Goal: Task Accomplishment & Management: Use online tool/utility

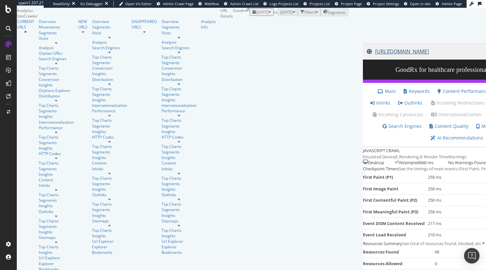
click at [367, 60] on link "https://www.goodrx.com/hcp/join?redirectTo=%2Fcare%2Fservices%2Ferectile-dysfun…" at bounding box center [435, 51] width 137 height 16
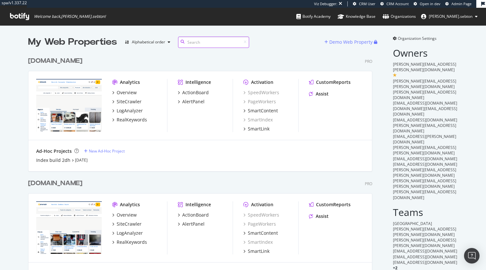
scroll to position [1856, 344]
click at [194, 39] on input at bounding box center [213, 42] width 71 height 11
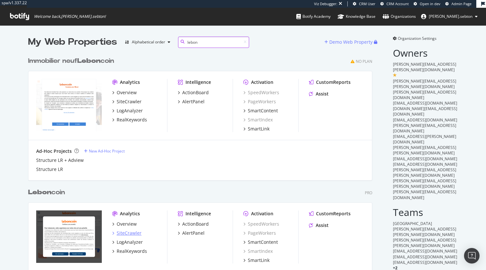
type input "lebon"
click at [122, 233] on div "SiteCrawler" at bounding box center [129, 233] width 25 height 6
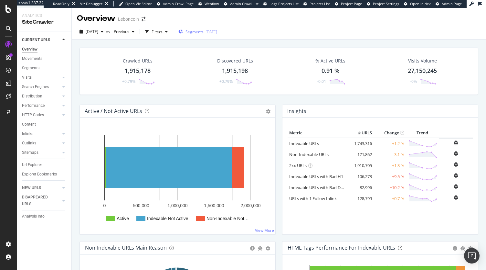
click at [204, 30] on span "Segments" at bounding box center [195, 31] width 18 height 5
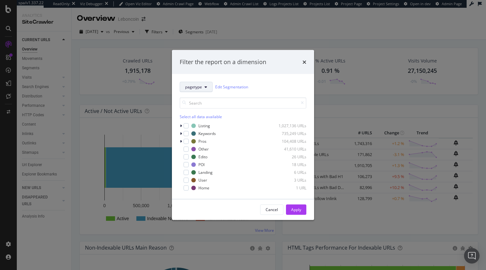
click at [202, 83] on button "pagetype" at bounding box center [196, 86] width 33 height 10
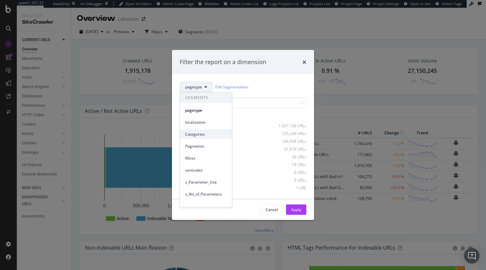
click at [210, 137] on div "Categories" at bounding box center [206, 133] width 52 height 9
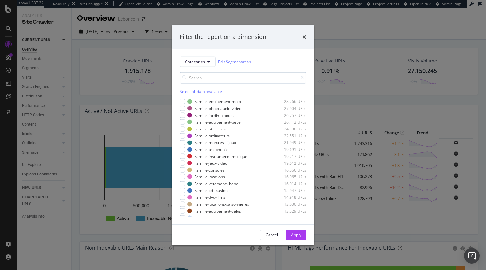
scroll to position [108, 0]
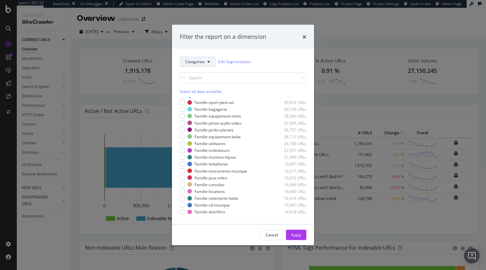
click at [203, 62] on span "Categories" at bounding box center [195, 61] width 20 height 5
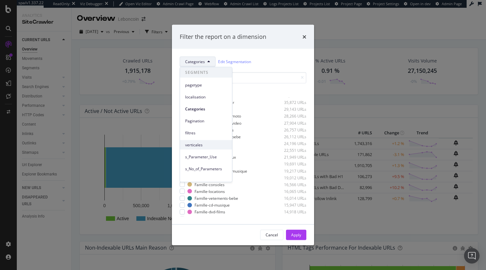
scroll to position [28, 0]
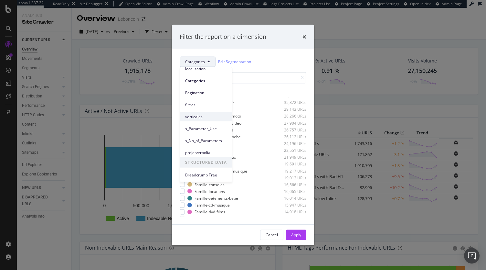
click at [209, 114] on span "verticales" at bounding box center [206, 117] width 42 height 6
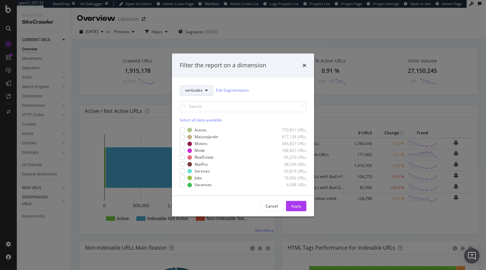
click at [202, 87] on button "verticales" at bounding box center [197, 90] width 34 height 10
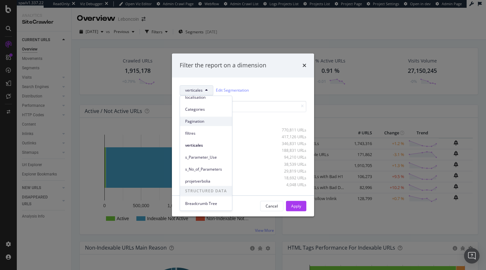
scroll to position [0, 0]
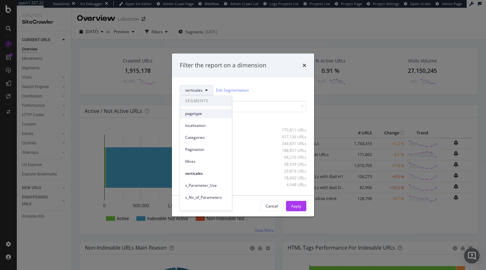
click at [199, 113] on span "pagetype" at bounding box center [206, 114] width 42 height 6
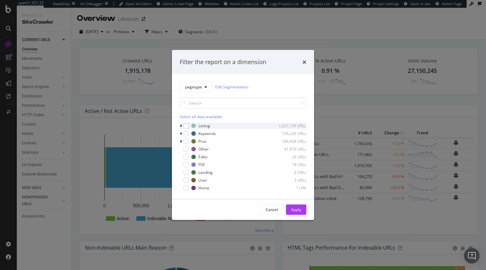
click at [182, 125] on icon "modal" at bounding box center [181, 126] width 2 height 4
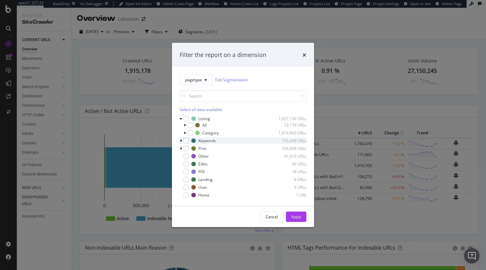
click at [180, 142] on icon "modal" at bounding box center [181, 140] width 2 height 4
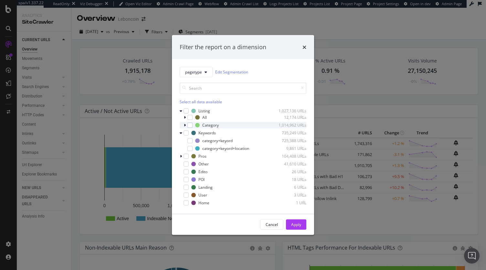
click at [185, 126] on icon "modal" at bounding box center [185, 125] width 2 height 4
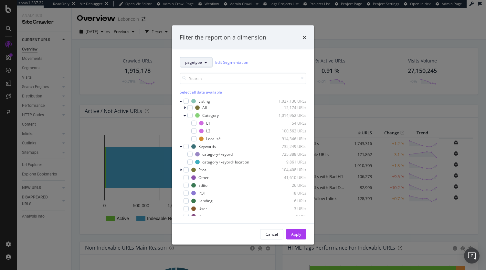
click at [196, 64] on span "pagetype" at bounding box center [193, 62] width 17 height 5
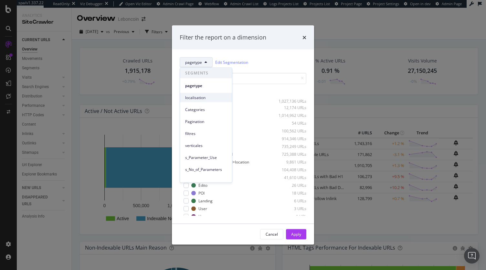
click at [204, 99] on span "localisation" at bounding box center [206, 97] width 42 height 6
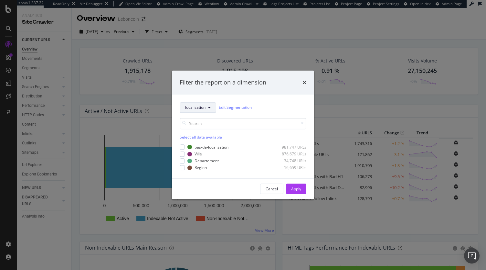
click at [199, 111] on button "localisation" at bounding box center [198, 107] width 37 height 10
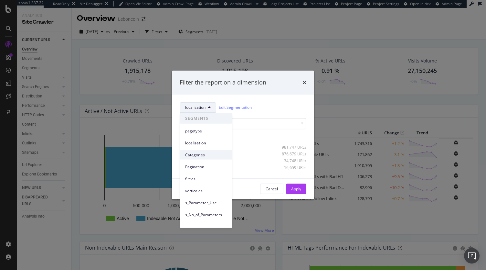
click at [200, 158] on div "Categories" at bounding box center [206, 154] width 52 height 9
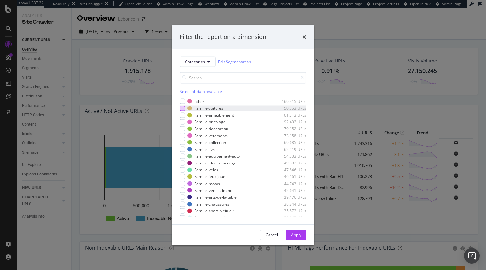
click at [183, 106] on div "modal" at bounding box center [182, 107] width 5 height 5
click at [199, 76] on input "modal" at bounding box center [243, 77] width 127 height 11
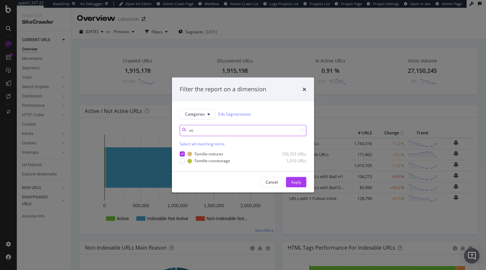
type input "v"
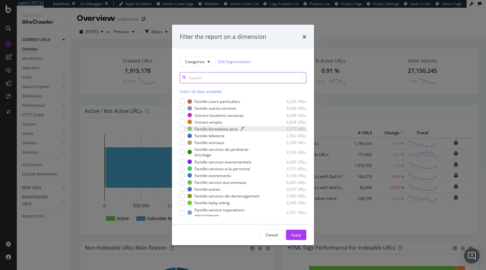
scroll to position [551, 0]
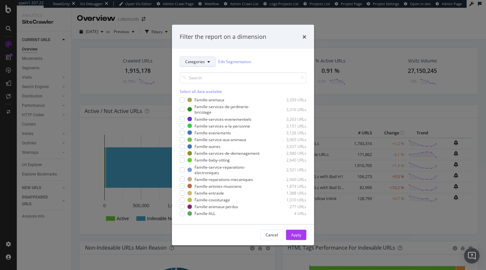
click at [196, 61] on span "Categories" at bounding box center [195, 61] width 20 height 5
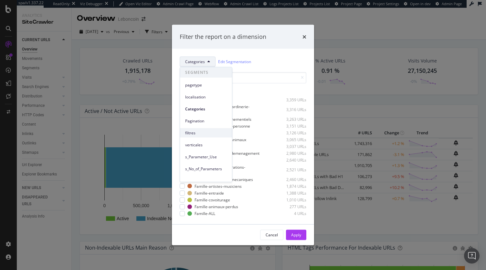
click at [199, 129] on div "filtres" at bounding box center [206, 132] width 52 height 9
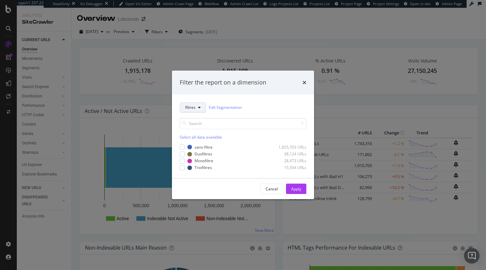
click at [196, 105] on button "filtres" at bounding box center [193, 107] width 27 height 10
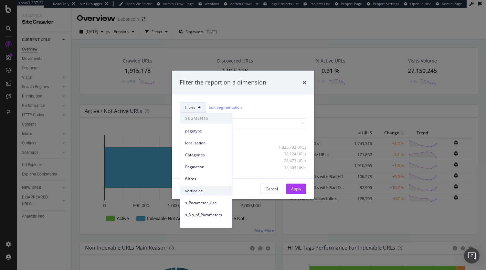
click at [208, 188] on span "verticales" at bounding box center [206, 191] width 42 height 6
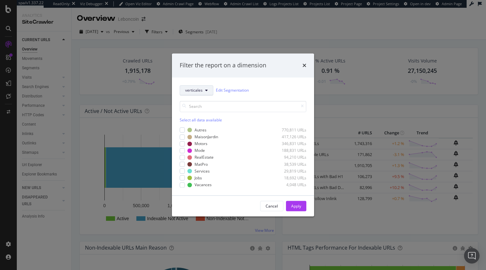
click at [202, 93] on button "verticales" at bounding box center [197, 90] width 34 height 10
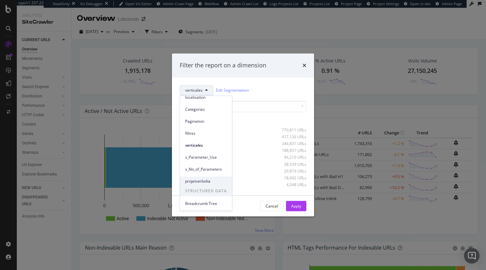
scroll to position [6, 0]
click at [198, 132] on span "Categories" at bounding box center [206, 132] width 42 height 6
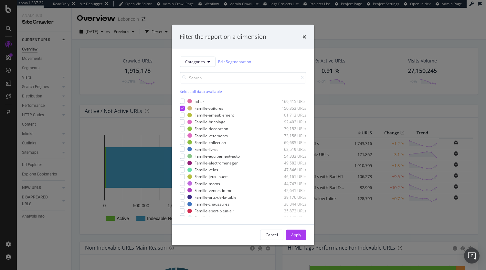
click at [297, 229] on button "Apply" at bounding box center [296, 234] width 20 height 10
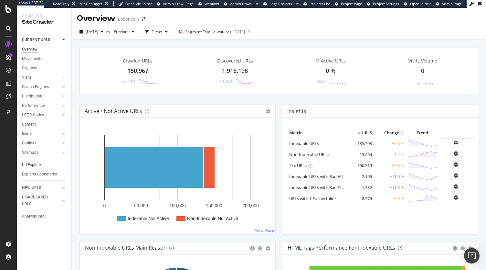
click at [33, 161] on div "Url Explorer" at bounding box center [32, 164] width 20 height 7
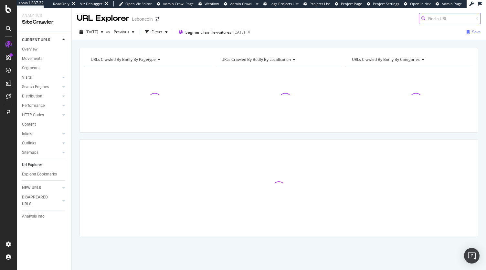
click at [437, 16] on input at bounding box center [450, 18] width 62 height 11
paste input "Bonjour à tous, Merci pour votre temps pendant notre call - ci-dessous le récap…"
type input "Bonjour à tous, Merci pour votre temps pendant notre call - ci-dessous le récap…"
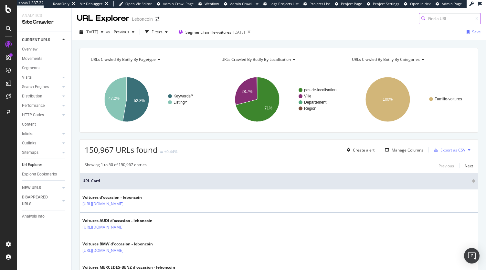
paste input "https://www.leboncoin.fr/c/voitures/u_car_brand:PEUGEOT+u_car_model:PEUGEOT_208"
type input "https://www.leboncoin.fr/c/voitures/u_car_brand:PEUGEOT+u_car_model:PEUGEOT_208"
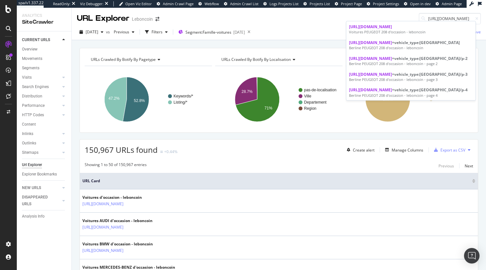
click at [198, 162] on div "Showing 1 to 50 of 150,967 entries Previous Next" at bounding box center [279, 166] width 398 height 8
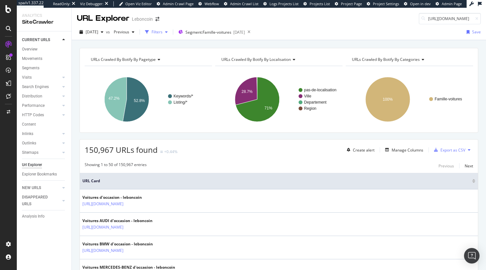
click at [170, 30] on div "button" at bounding box center [167, 32] width 8 height 4
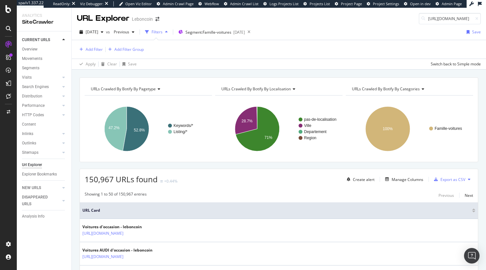
click at [98, 53] on div "Add Filter Add Filter Group" at bounding box center [279, 49] width 404 height 18
click at [96, 49] on div "Add Filter" at bounding box center [94, 49] width 17 height 5
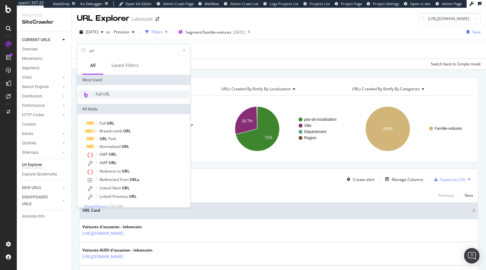
type input "url"
click at [101, 94] on span "Full URL" at bounding box center [103, 93] width 14 height 5
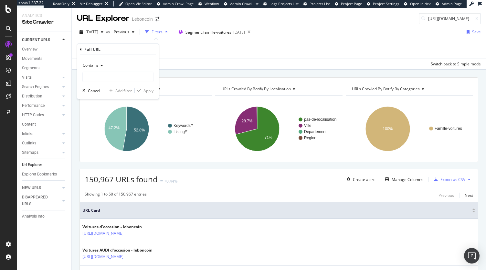
click at [99, 82] on div "Contains Cancel Add filter Apply" at bounding box center [117, 77] width 81 height 44
click at [99, 79] on input "text" at bounding box center [118, 77] width 70 height 10
paste input "https://www.leboncoin.fr/c/voitures/u_car_brand:PEUGEOT+u_car_model:PEUGEOT_208"
type input "https://www.leboncoin.fr/c/voitures/u_car_brand:PEUGEOT+u_car_model:PEUGEOT_208"
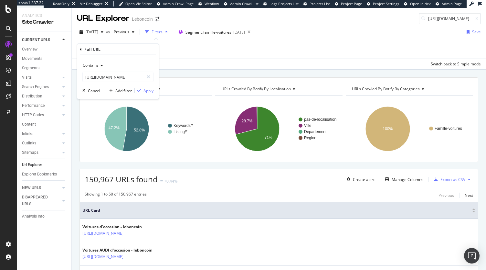
click at [99, 64] on icon at bounding box center [101, 65] width 5 height 4
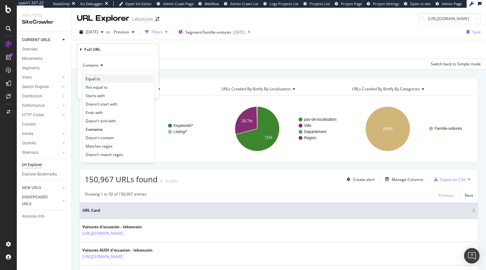
click at [96, 76] on span "Equal to" at bounding box center [93, 78] width 15 height 5
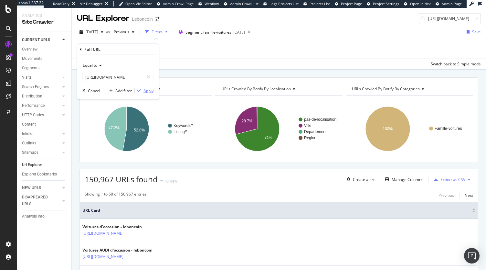
click at [144, 89] on div "Apply" at bounding box center [149, 90] width 10 height 5
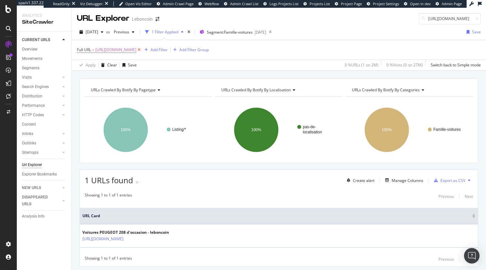
click at [142, 51] on icon at bounding box center [138, 50] width 5 height 6
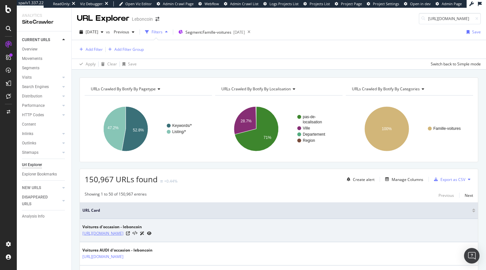
click at [124, 232] on link "https://www.leboncoin.fr/c/voitures" at bounding box center [102, 233] width 41 height 6
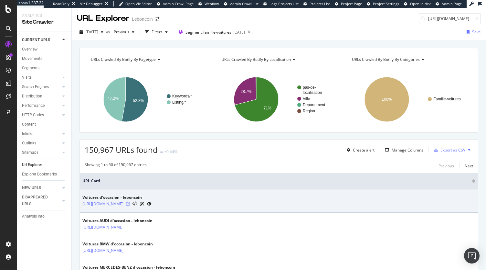
click at [130, 203] on icon at bounding box center [128, 204] width 4 height 4
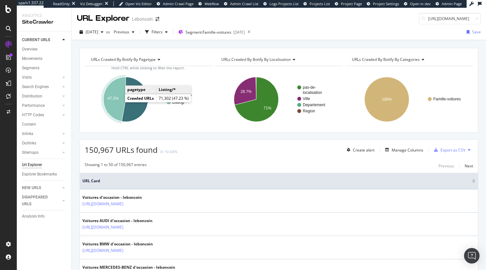
click at [114, 101] on icon "A chart." at bounding box center [114, 99] width 22 height 44
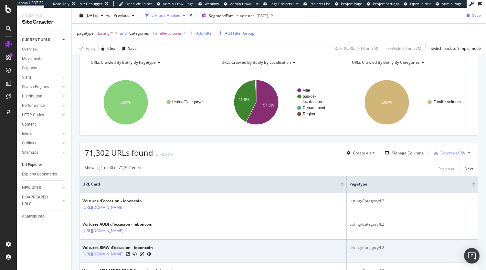
scroll to position [62, 0]
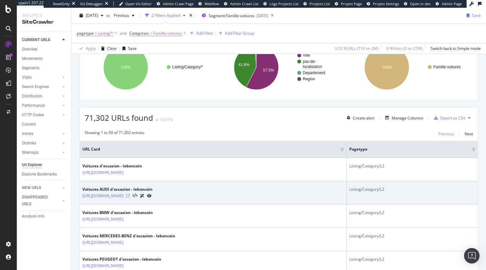
click at [130, 196] on icon at bounding box center [128, 196] width 4 height 4
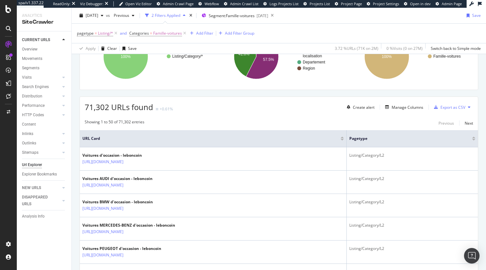
scroll to position [0, 0]
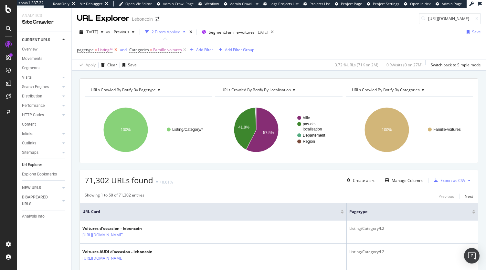
click at [118, 49] on icon at bounding box center [115, 50] width 5 height 6
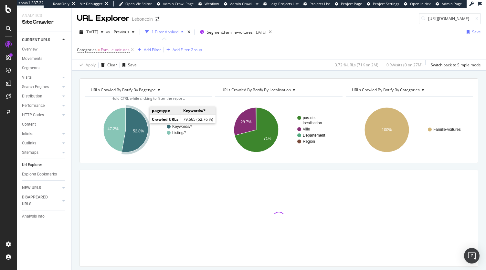
click at [141, 127] on icon "A chart." at bounding box center [135, 129] width 26 height 45
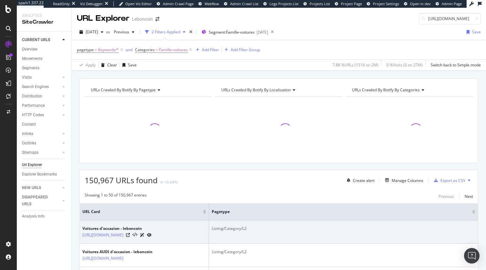
scroll to position [33, 0]
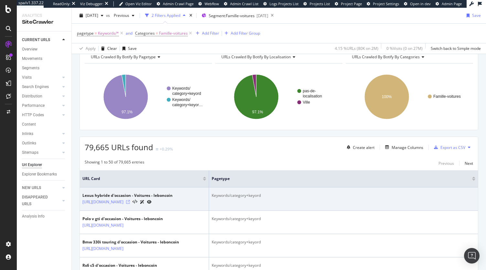
click at [130, 200] on icon at bounding box center [128, 202] width 4 height 4
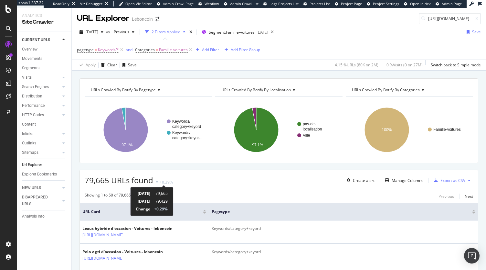
scroll to position [16, 0]
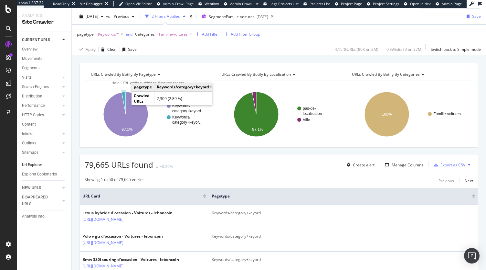
click at [124, 98] on icon "A chart." at bounding box center [124, 103] width 4 height 22
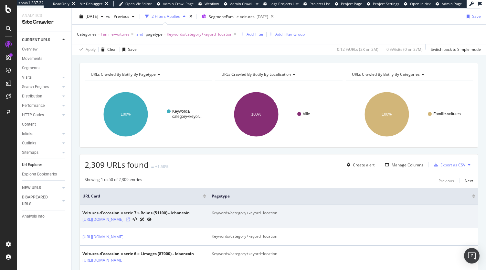
click at [130, 221] on icon at bounding box center [128, 219] width 4 height 4
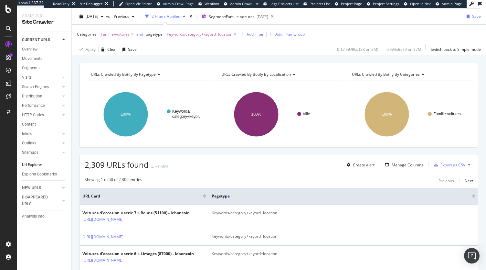
click at [207, 35] on span "Keywords/category+keyord+location" at bounding box center [200, 34] width 66 height 9
click at [244, 55] on div "URLs Crawled By Botify By pagetype Chart (by Value) Table Expand Export as CSV …" at bounding box center [279, 63] width 415 height 16
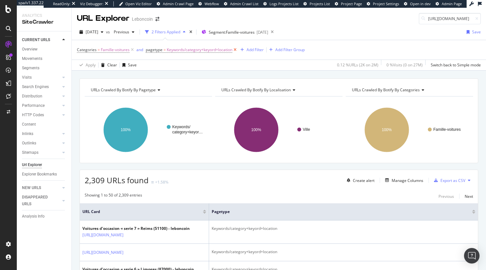
click at [235, 49] on icon at bounding box center [235, 50] width 5 height 6
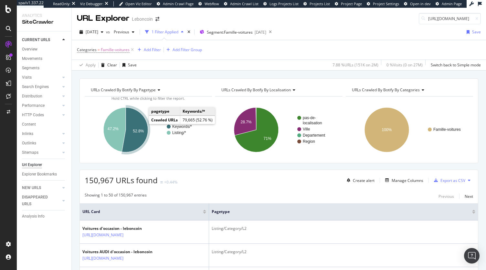
click at [138, 124] on icon "A chart." at bounding box center [135, 129] width 26 height 45
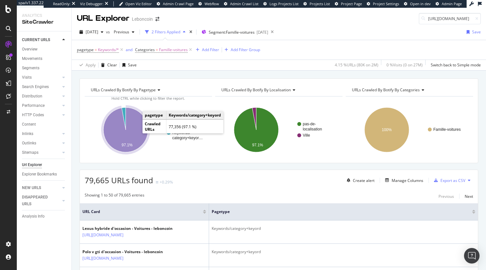
click at [138, 120] on icon "A chart." at bounding box center [125, 129] width 45 height 45
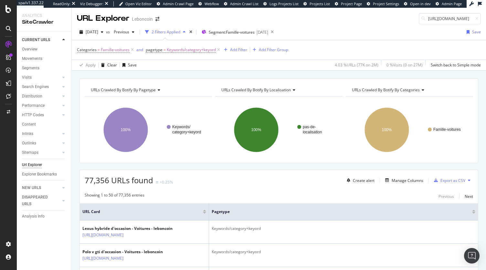
click at [155, 88] on span "URLs Crawled By Botify By pagetype" at bounding box center [123, 89] width 65 height 5
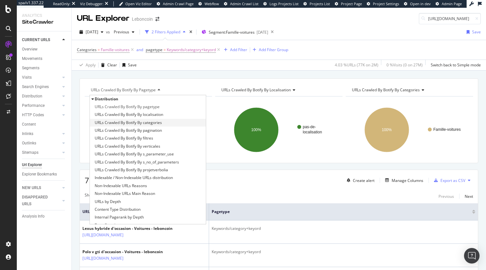
click at [158, 123] on span "URLs Crawled By Botify By categories" at bounding box center [128, 122] width 67 height 6
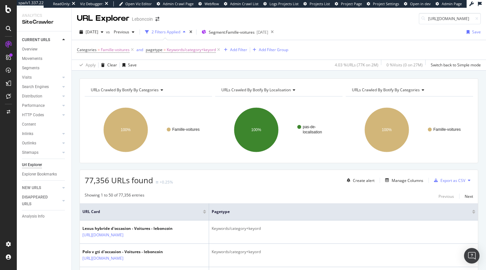
click at [155, 92] on div "URLs Crawled By Botify By categories" at bounding box center [148, 90] width 117 height 10
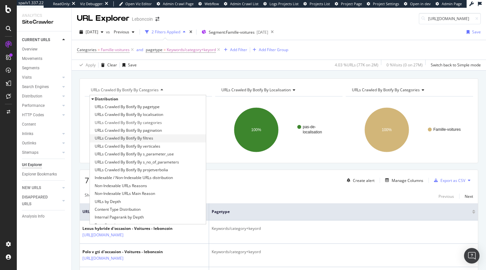
click at [155, 139] on div "URLs Crawled By Botify By filtres" at bounding box center [148, 138] width 116 height 8
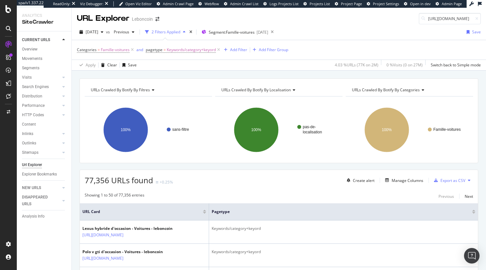
click at [150, 91] on icon at bounding box center [152, 90] width 5 height 4
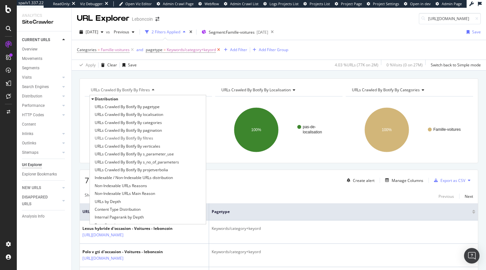
click at [220, 49] on icon at bounding box center [218, 50] width 5 height 6
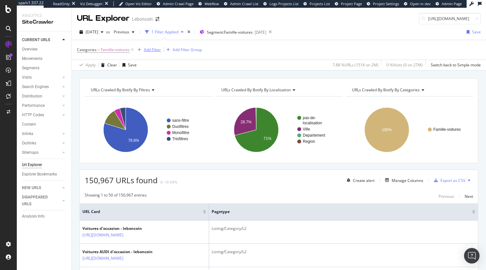
click at [154, 50] on div "Add Filter" at bounding box center [152, 49] width 17 height 5
click at [118, 87] on span "URLs Crawled By Botify By filtres" at bounding box center [120, 89] width 59 height 5
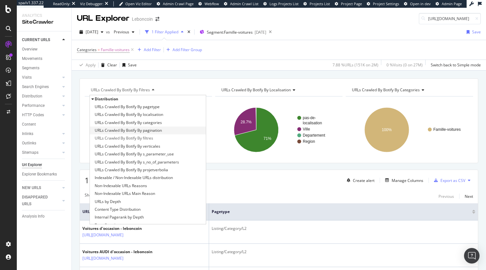
click at [160, 132] on span "URLs Crawled By Botify By pagination" at bounding box center [128, 130] width 67 height 6
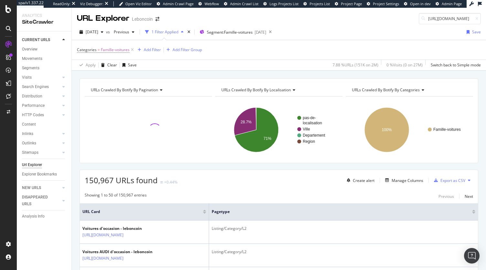
click at [138, 90] on span "URLs Crawled By Botify By pagination" at bounding box center [124, 89] width 67 height 5
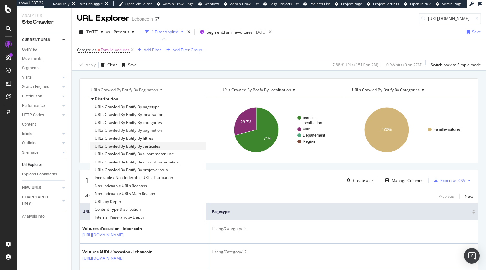
click at [160, 148] on div "URLs Crawled By Botify By verticales" at bounding box center [148, 146] width 116 height 8
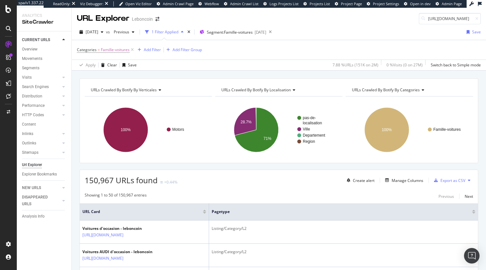
click at [157, 89] on icon at bounding box center [159, 90] width 5 height 4
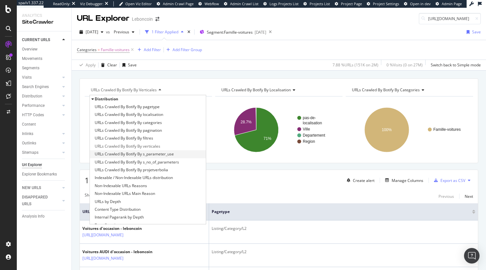
click at [158, 155] on span "URLs Crawled By Botify By s_parameter_use" at bounding box center [134, 154] width 79 height 6
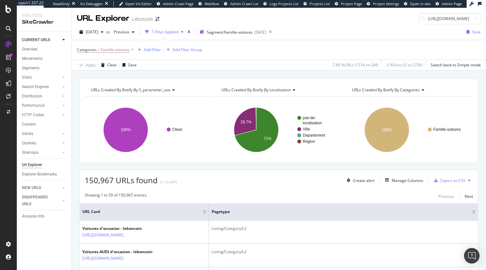
click at [158, 89] on span "URLs Crawled By Botify By s_parameter_use" at bounding box center [131, 89] width 80 height 5
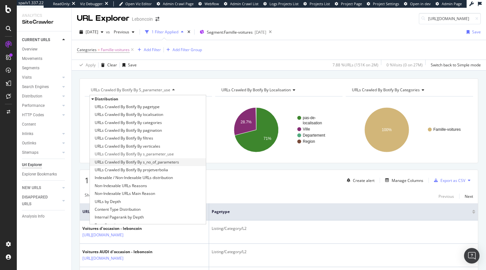
click at [165, 161] on span "URLs Crawled By Botify By s_no_of_parameters" at bounding box center [137, 162] width 84 height 6
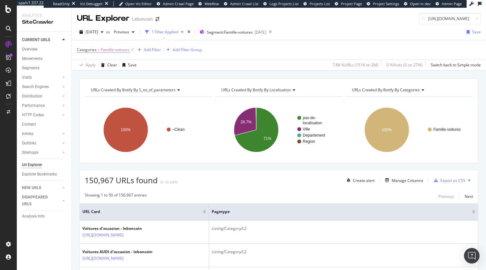
click at [167, 90] on span "URLs Crawled By Botify By s_no_of_parameters" at bounding box center [133, 89] width 85 height 5
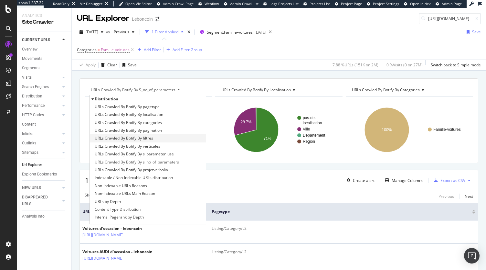
click at [161, 137] on div "URLs Crawled By Botify By filtres" at bounding box center [148, 138] width 116 height 8
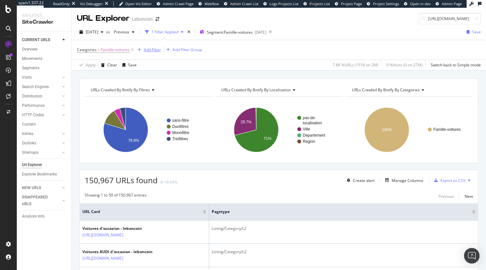
click at [157, 51] on div "Add Filter" at bounding box center [152, 49] width 17 height 5
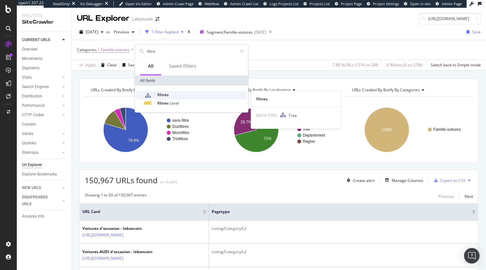
type input "filtre"
click at [164, 94] on span "filtres" at bounding box center [162, 94] width 11 height 5
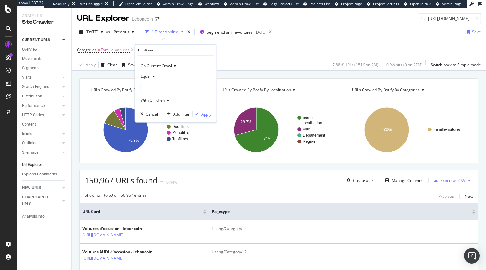
click at [151, 74] on div "Equal" at bounding box center [175, 76] width 71 height 10
click at [156, 95] on span "Not Equal" at bounding box center [152, 97] width 17 height 5
click at [153, 87] on div at bounding box center [176, 88] width 70 height 10
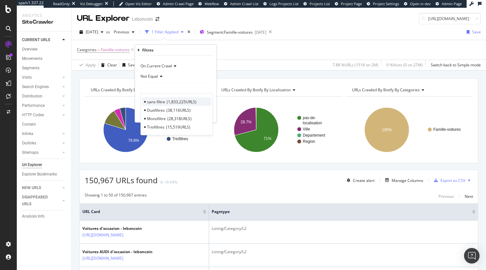
click at [164, 100] on span "sans-filtre" at bounding box center [156, 101] width 18 height 5
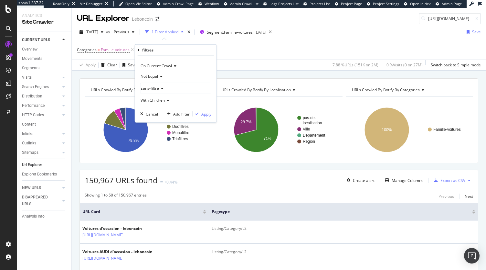
click at [202, 112] on div "Apply" at bounding box center [206, 113] width 10 height 5
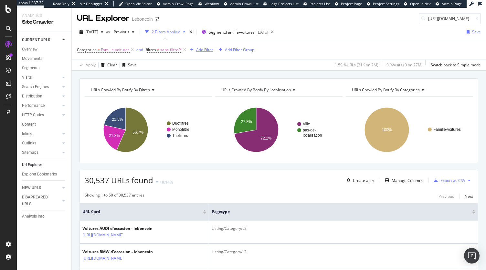
click at [201, 49] on div "Add Filter" at bounding box center [204, 49] width 17 height 5
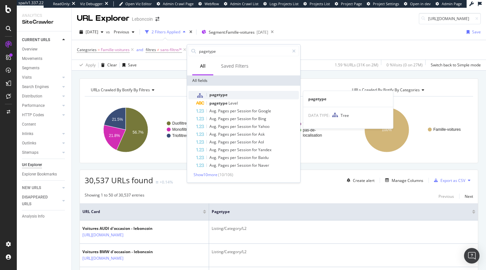
type input "pagetype"
click at [219, 95] on span "pagetype" at bounding box center [219, 94] width 18 height 5
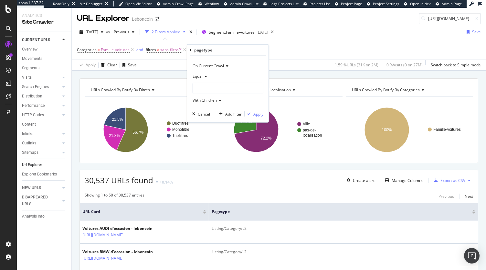
click at [216, 89] on div at bounding box center [228, 88] width 70 height 10
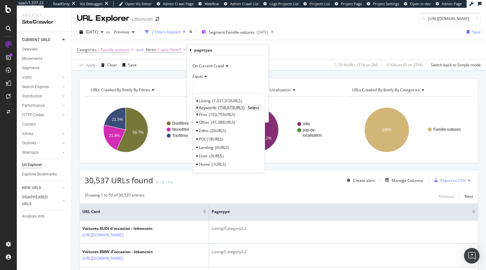
click at [197, 107] on icon at bounding box center [197, 108] width 2 height 4
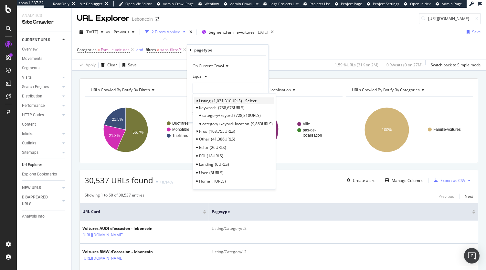
click at [196, 100] on icon at bounding box center [197, 101] width 2 height 4
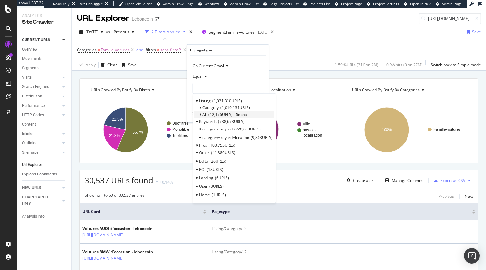
click at [198, 114] on div "All 12,176 URLS Select" at bounding box center [234, 114] width 80 height 7
click at [199, 114] on icon at bounding box center [200, 115] width 2 height 4
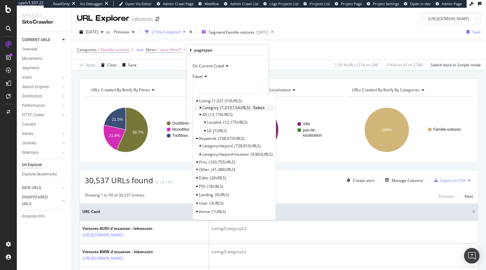
click at [201, 109] on icon at bounding box center [200, 108] width 2 height 4
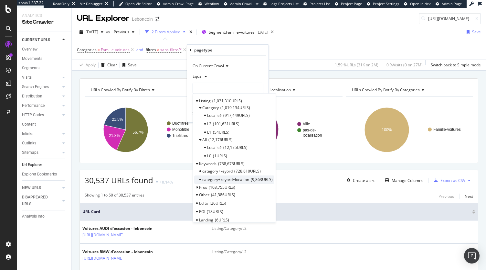
scroll to position [22, 0]
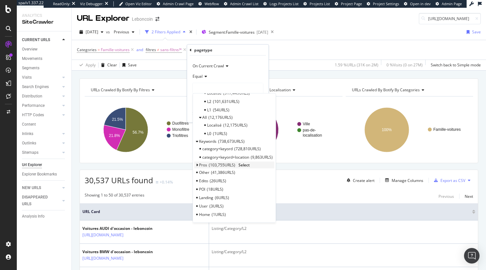
click at [197, 163] on icon at bounding box center [197, 165] width 2 height 4
click at [199, 180] on icon at bounding box center [200, 181] width 2 height 2
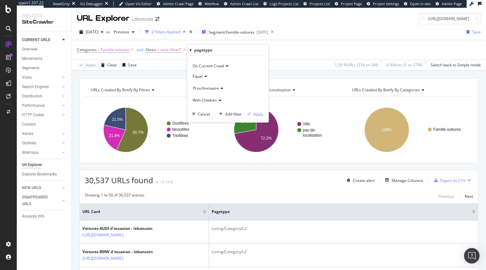
click at [212, 86] on span "Pros/Annuaire" at bounding box center [206, 87] width 26 height 5
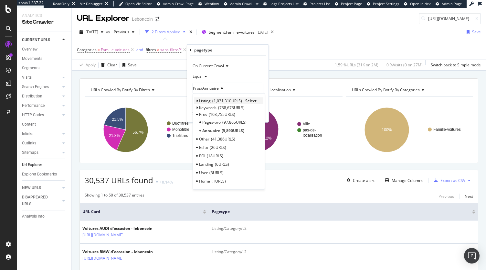
click at [211, 102] on div "Listing 1,031,310 URLS" at bounding box center [220, 100] width 43 height 5
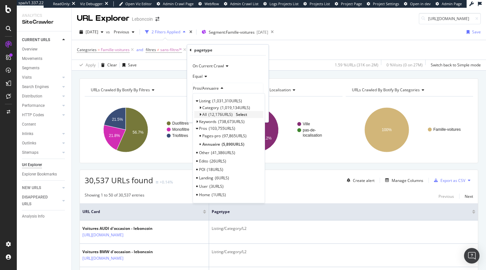
click at [211, 114] on span "12,176 URLS" at bounding box center [221, 114] width 24 height 5
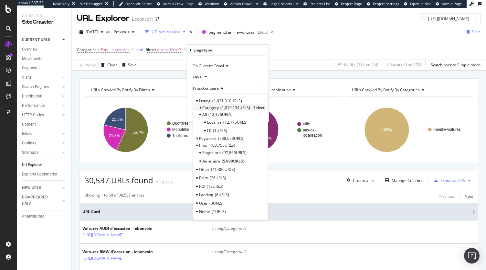
click at [210, 108] on span "Category" at bounding box center [210, 107] width 16 height 5
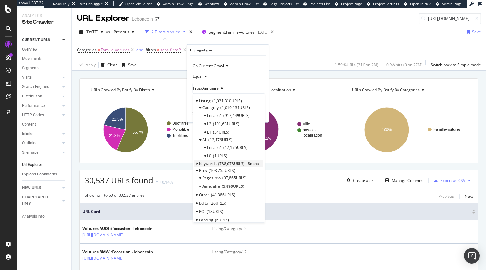
click at [214, 160] on div "Keywords 738,673 URLS Select" at bounding box center [228, 163] width 69 height 7
click at [211, 161] on span "Keywords" at bounding box center [207, 162] width 17 height 5
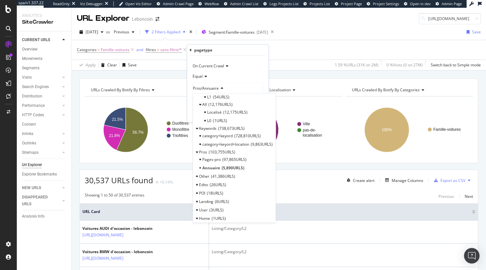
scroll to position [36, 0]
click at [281, 69] on div "Apply Clear Save 1.59 % URLs ( 31K on 2M ) 0 % Visits ( 0 on 27M ) Switch back …" at bounding box center [279, 65] width 415 height 11
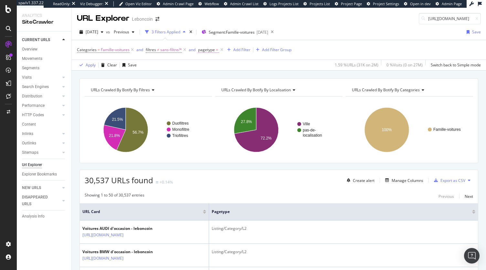
click at [203, 51] on span "pagetype" at bounding box center [206, 49] width 17 height 5
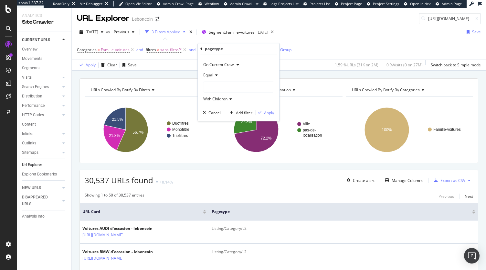
click at [201, 48] on icon at bounding box center [202, 49] width 2 height 4
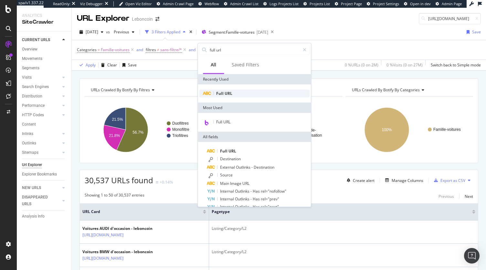
type input "full url"
click at [223, 94] on span "Full" at bounding box center [220, 93] width 8 height 5
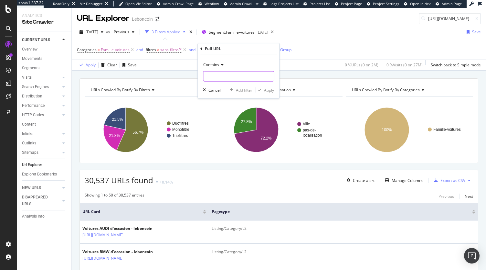
click at [221, 78] on input "text" at bounding box center [238, 76] width 70 height 10
type input "/ad/"
click at [268, 91] on div "Apply" at bounding box center [269, 89] width 10 height 5
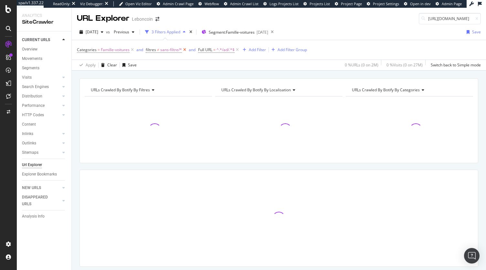
click at [183, 50] on icon at bounding box center [184, 50] width 5 height 6
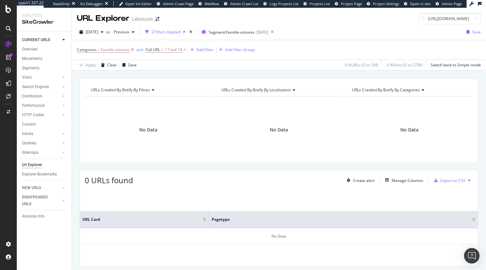
click at [133, 50] on icon at bounding box center [132, 50] width 5 height 6
click at [275, 32] on icon at bounding box center [270, 31] width 8 height 9
click at [106, 32] on div "button" at bounding box center [102, 32] width 8 height 4
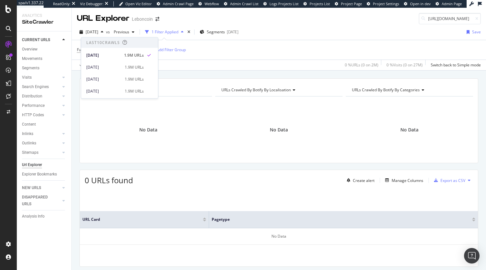
click at [254, 65] on div "Apply Clear Save 0 % URLs ( 0 on 2M ) 0 % Visits ( 0 on 27M ) Switch back to Si…" at bounding box center [279, 65] width 415 height 11
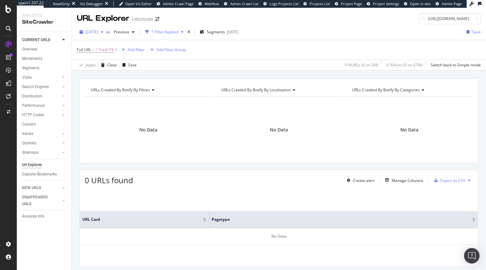
click at [98, 30] on span "2025 Sep. 9th" at bounding box center [92, 31] width 13 height 5
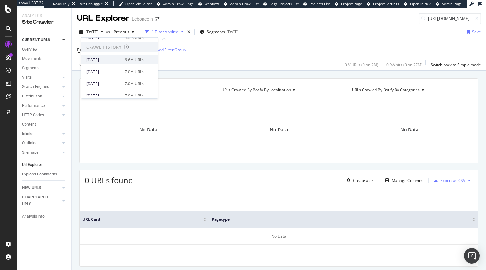
scroll to position [127, 0]
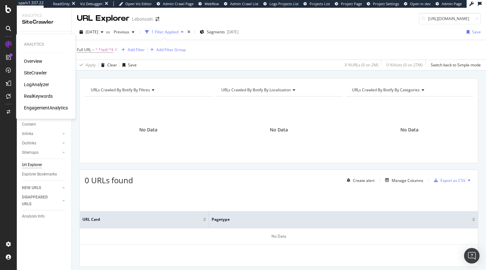
click at [31, 71] on div "SiteCrawler" at bounding box center [35, 73] width 23 height 6
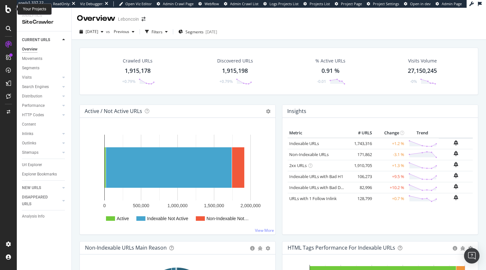
click at [9, 12] on icon at bounding box center [8, 9] width 6 height 8
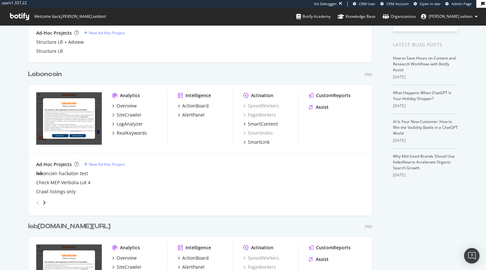
scroll to position [118, 0]
type input "leb"
click at [43, 201] on icon "angle-right" at bounding box center [44, 202] width 3 height 5
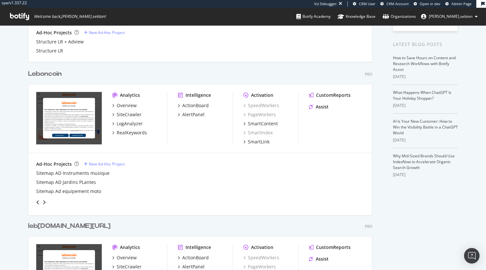
click at [44, 197] on div "grid" at bounding box center [199, 200] width 331 height 13
click at [43, 201] on icon "angle-right" at bounding box center [44, 202] width 3 height 5
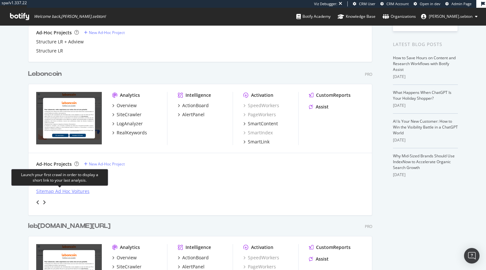
click at [59, 191] on div "Sitemap Ad Hoc Voitures" at bounding box center [62, 191] width 53 height 6
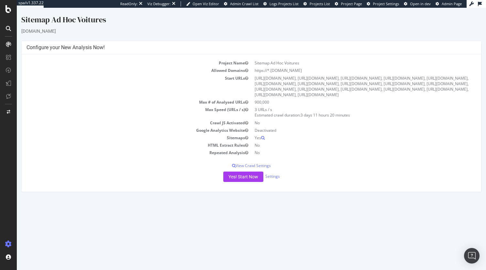
drag, startPoint x: 447, startPoint y: 106, endPoint x: 350, endPoint y: 102, distance: 97.1
click at [350, 99] on td "https://www.leboncoin.fr/auto-voitures-adview-2.xml, https://www.leboncoin.fr/a…" at bounding box center [364, 86] width 225 height 24
click at [359, 99] on td "https://www.leboncoin.fr/auto-voitures-adview-2.xml, https://www.leboncoin.fr/a…" at bounding box center [364, 86] width 225 height 24
drag, startPoint x: 350, startPoint y: 106, endPoint x: 448, endPoint y: 107, distance: 98.0
click at [448, 99] on td "https://www.leboncoin.fr/auto-voitures-adview-2.xml, https://www.leboncoin.fr/a…" at bounding box center [364, 86] width 225 height 24
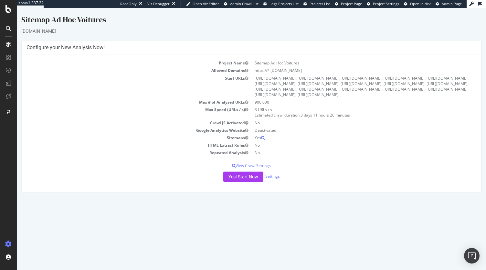
copy td "https://www.leboncoin.fr/auto-voitures-adview-17.xml,"
click at [238, 182] on button "Yes! Start Now" at bounding box center [243, 176] width 40 height 10
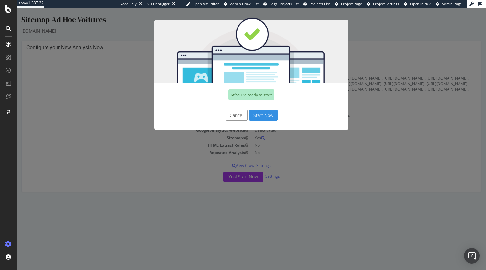
click at [261, 113] on button "Start Now" at bounding box center [263, 115] width 28 height 11
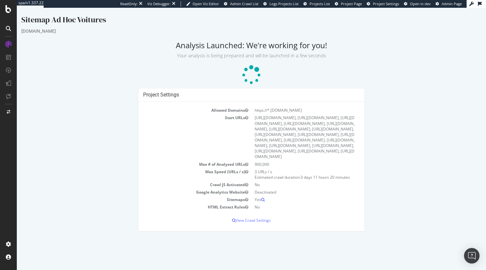
scroll to position [0, 0]
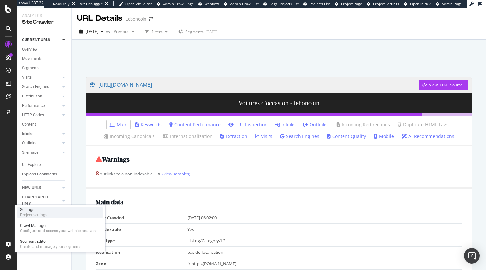
click at [55, 211] on div "Settings Project settings" at bounding box center [59, 212] width 85 height 12
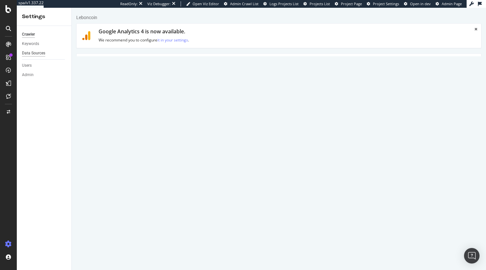
click at [44, 54] on div "Data Sources" at bounding box center [33, 53] width 23 height 7
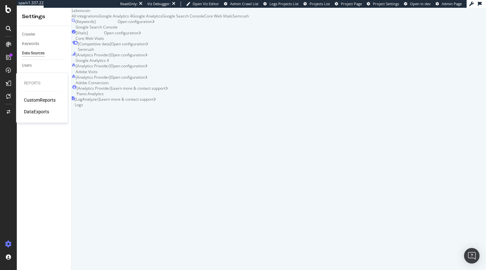
click at [33, 100] on div "CustomReports" at bounding box center [40, 100] width 32 height 6
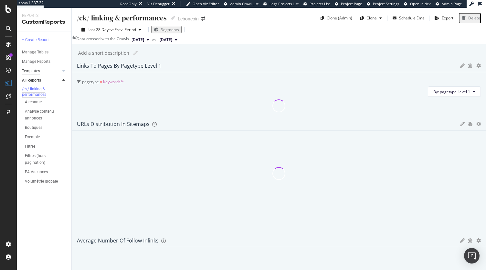
click at [35, 74] on div "Templates" at bounding box center [31, 71] width 18 height 7
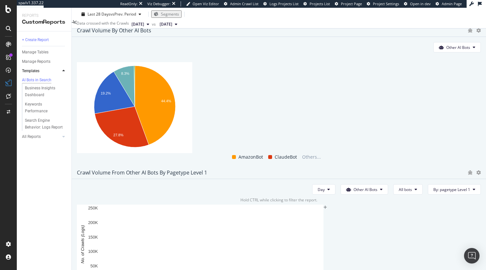
scroll to position [1103, 0]
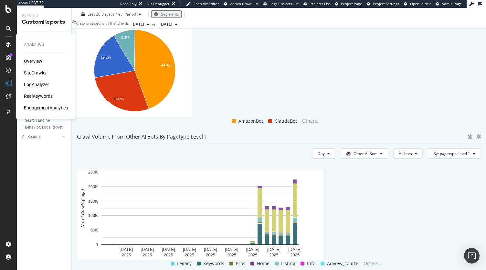
click at [38, 75] on div "SiteCrawler" at bounding box center [35, 73] width 23 height 6
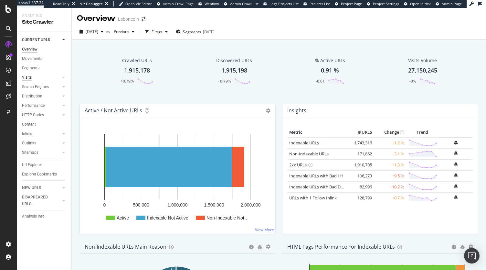
click at [30, 77] on div "Visits" at bounding box center [27, 77] width 10 height 7
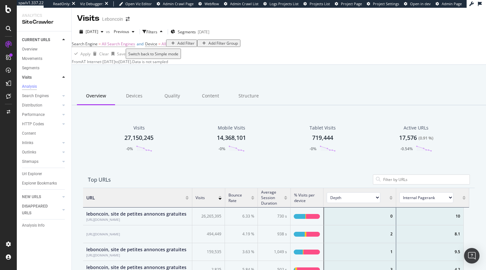
scroll to position [189, 382]
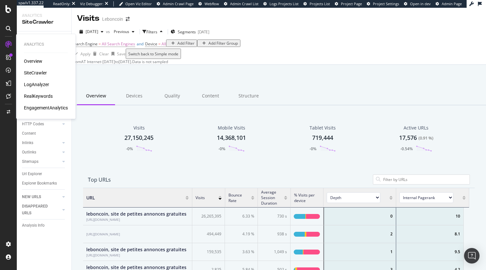
drag, startPoint x: 35, startPoint y: 81, endPoint x: 32, endPoint y: 85, distance: 5.6
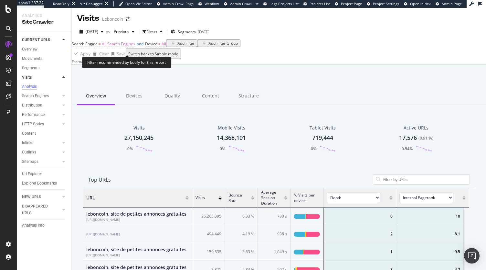
click at [120, 47] on span "All Search Engines" at bounding box center [118, 43] width 33 height 5
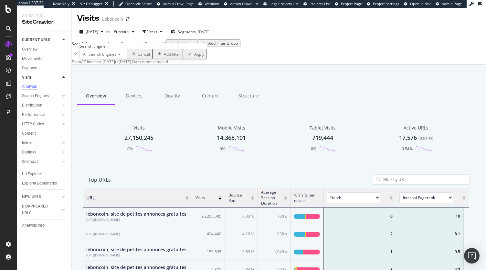
click at [114, 59] on div "All Search Engines" at bounding box center [103, 54] width 47 height 10
click at [223, 59] on div "Apply Clear Save Switch back to Simple mode" at bounding box center [279, 54] width 415 height 10
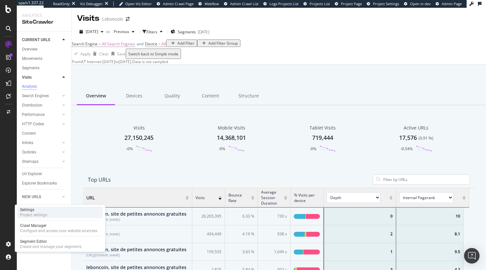
click at [47, 212] on div "Project settings" at bounding box center [33, 214] width 27 height 5
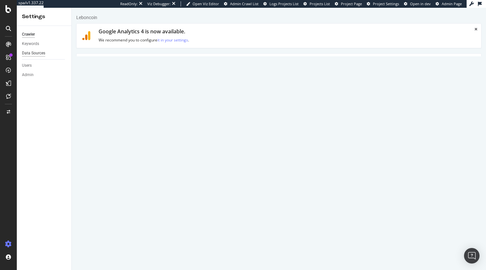
click at [36, 54] on div "Data Sources" at bounding box center [33, 53] width 23 height 7
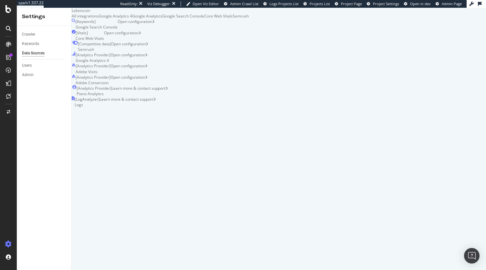
click at [168, 96] on div "Learn more & contact support" at bounding box center [140, 90] width 57 height 11
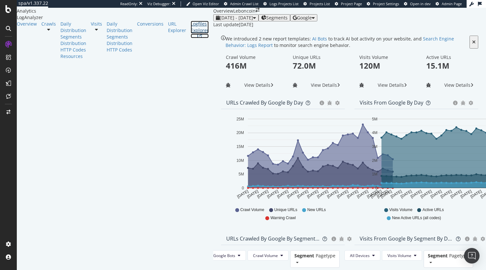
click at [191, 34] on div "Logfiles Explorer" at bounding box center [200, 27] width 18 height 13
click at [312, 21] on span "Google" at bounding box center [304, 18] width 15 height 6
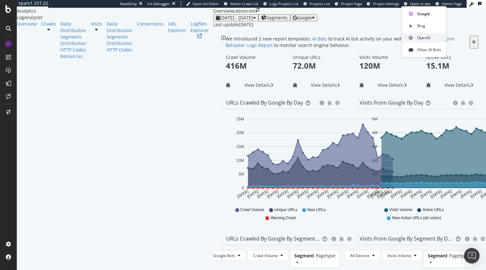
click at [435, 37] on span "OpenAI" at bounding box center [430, 38] width 24 height 6
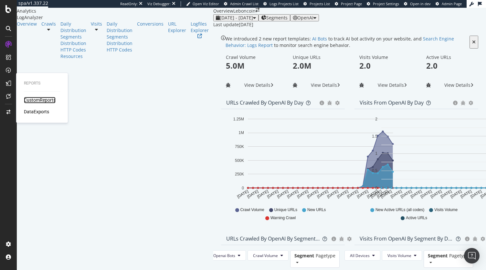
click at [31, 98] on div "CustomReports" at bounding box center [40, 100] width 32 height 6
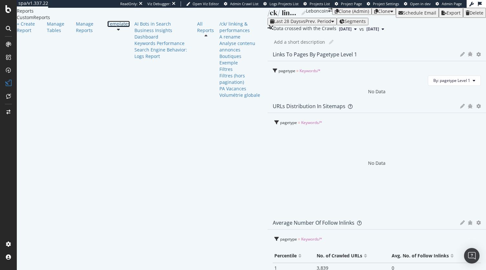
click at [107, 27] on div "Templates" at bounding box center [118, 24] width 23 height 6
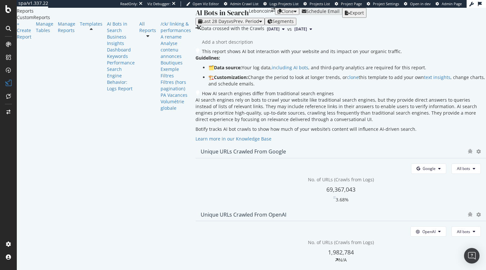
click at [294, 14] on div "Clone" at bounding box center [288, 11] width 12 height 5
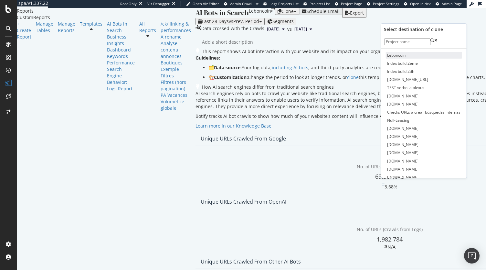
click at [405, 59] on span "Leboncoin" at bounding box center [424, 55] width 76 height 7
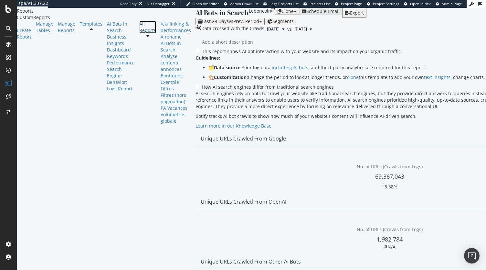
click at [139, 34] on link "All Reports" at bounding box center [147, 27] width 17 height 13
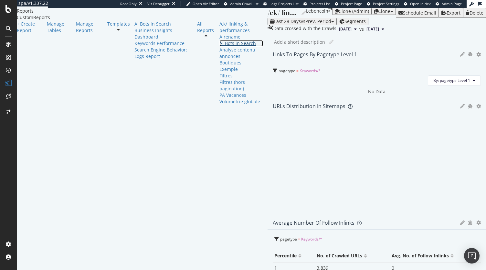
click at [220, 47] on div "AI Bots in Search" at bounding box center [242, 43] width 44 height 6
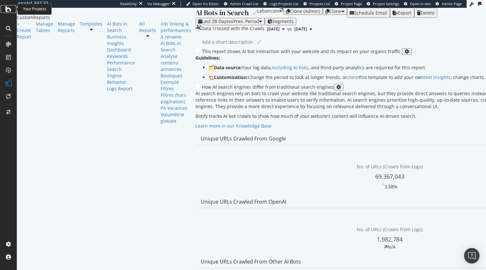
click at [6, 10] on icon at bounding box center [8, 9] width 6 height 8
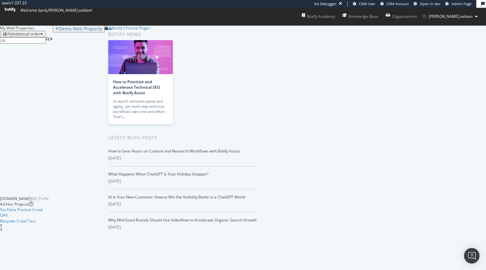
scroll to position [307, 0]
type input "ck"
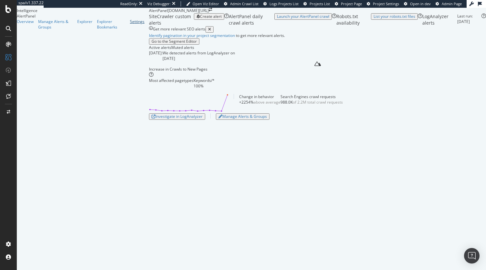
click at [130, 24] on div "Settings" at bounding box center [137, 21] width 15 height 5
select select "02"
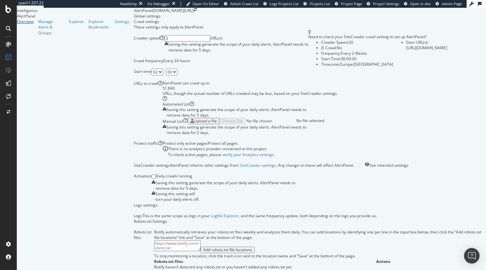
click at [28, 24] on div "Overview" at bounding box center [25, 21] width 17 height 5
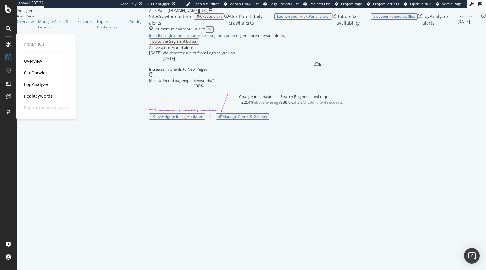
click at [34, 63] on div "Overview" at bounding box center [33, 61] width 18 height 6
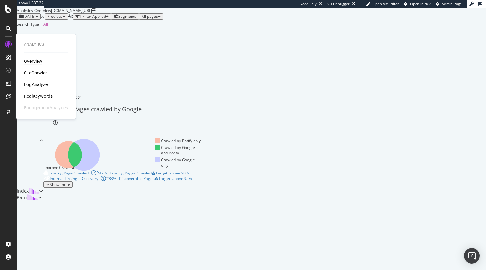
click at [33, 63] on div "Overview" at bounding box center [33, 61] width 18 height 6
click at [34, 74] on div "SiteCrawler" at bounding box center [35, 73] width 23 height 6
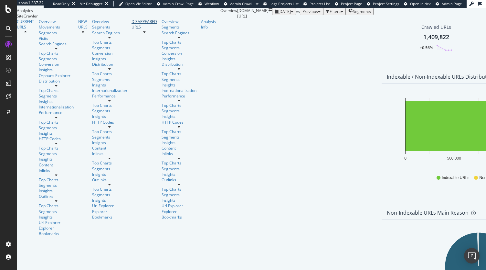
click at [132, 30] on div "DISAPPEARED URLS" at bounding box center [145, 24] width 26 height 11
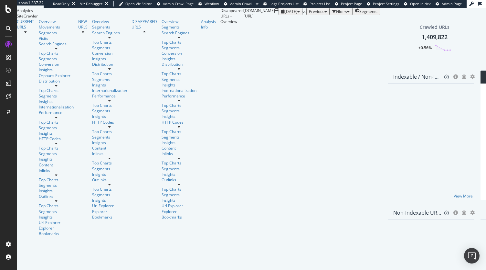
click at [309, 14] on span "Previous" at bounding box center [317, 11] width 16 height 5
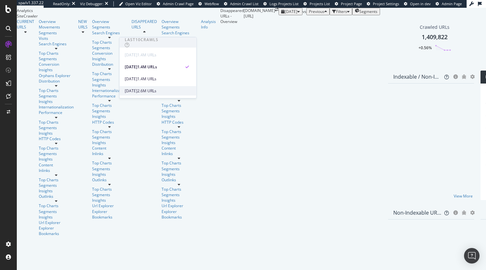
click at [157, 91] on div "2.6M URLs" at bounding box center [146, 91] width 19 height 6
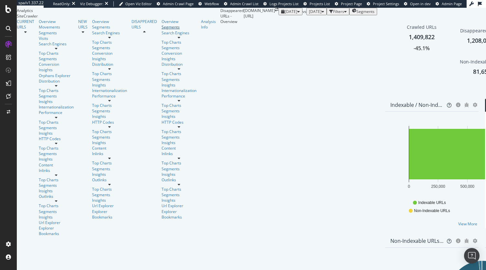
click at [162, 30] on div "Segments" at bounding box center [179, 26] width 35 height 5
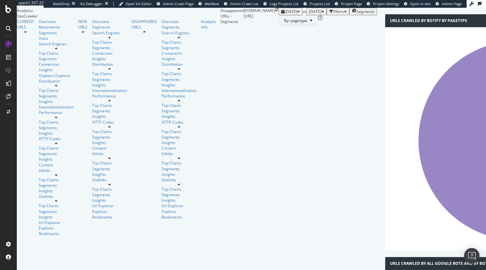
click at [279, 26] on button "By: pagetype" at bounding box center [298, 20] width 39 height 10
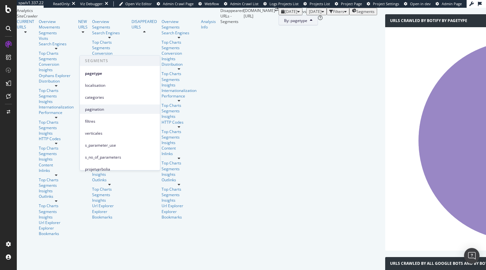
click at [108, 109] on span "pagination" at bounding box center [120, 109] width 70 height 6
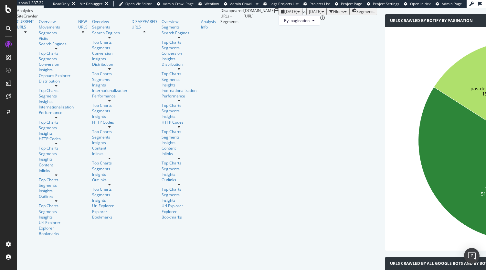
scroll to position [244, 0]
click at [201, 30] on div "Analysis Info" at bounding box center [208, 24] width 15 height 11
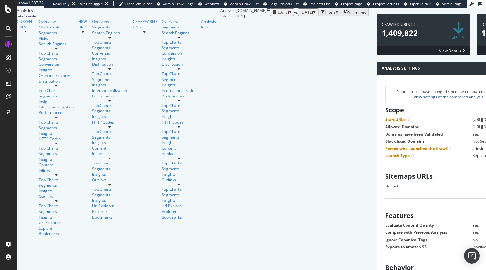
click at [414, 100] on link "View settings of the compared analysis" at bounding box center [449, 96] width 70 height 5
click at [277, 15] on span "2025 Sep. 2nd" at bounding box center [283, 11] width 13 height 5
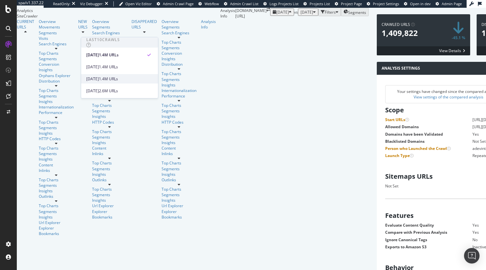
click at [99, 79] on div "2025 Aug. 5th" at bounding box center [92, 79] width 13 height 6
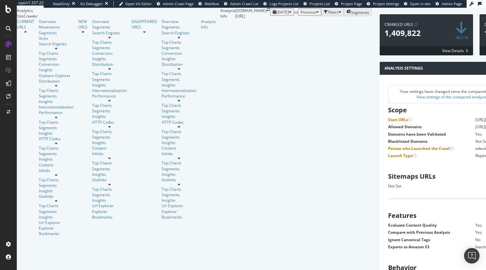
scroll to position [328, 0]
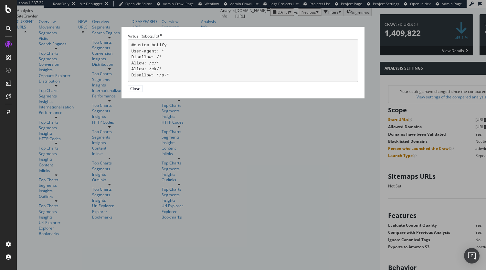
click at [162, 39] on icon "times" at bounding box center [160, 35] width 3 height 5
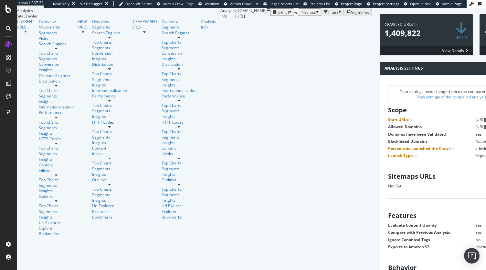
scroll to position [0, 0]
click at [270, 16] on button "2025 Aug. 5th" at bounding box center [282, 11] width 24 height 7
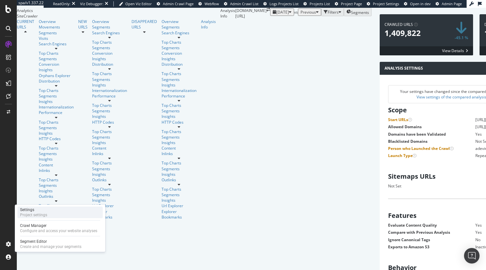
click at [45, 214] on div "Project settings" at bounding box center [33, 214] width 27 height 5
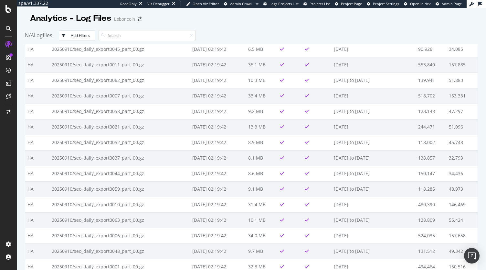
scroll to position [235, 0]
